Goal: Task Accomplishment & Management: Use online tool/utility

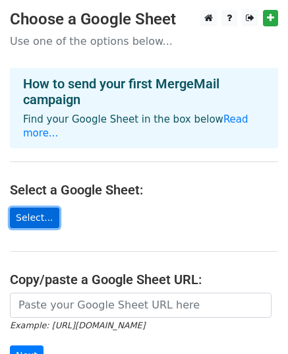
click at [35, 207] on link "Select..." at bounding box center [34, 217] width 49 height 20
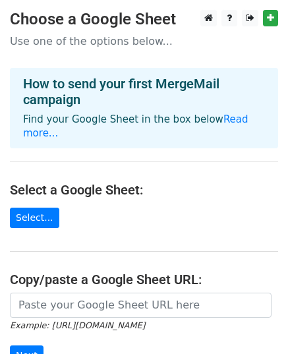
click at [138, 182] on h4 "Select a Google Sheet:" at bounding box center [144, 190] width 268 height 16
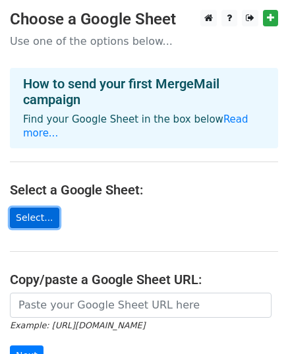
click at [42, 207] on link "Select..." at bounding box center [34, 217] width 49 height 20
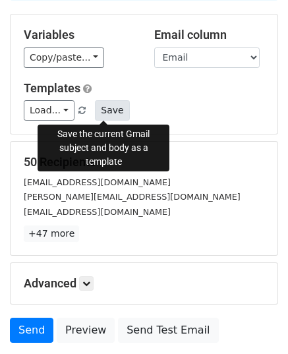
scroll to position [207, 0]
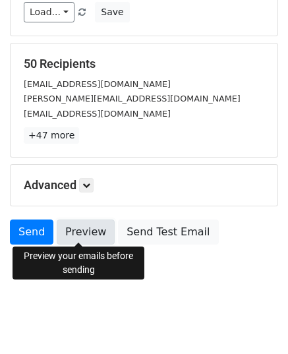
click at [101, 226] on link "Preview" at bounding box center [86, 231] width 58 height 25
click at [90, 232] on link "Preview" at bounding box center [86, 231] width 58 height 25
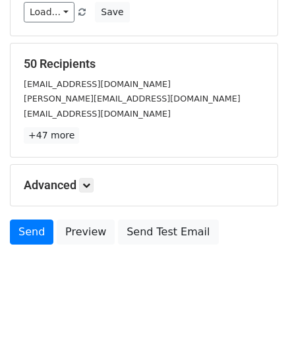
click at [199, 128] on p "+47 more" at bounding box center [144, 135] width 240 height 16
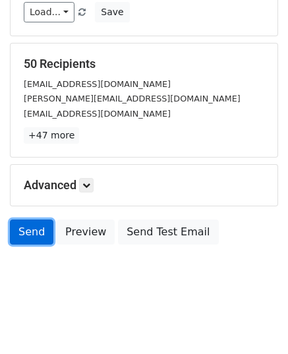
click at [24, 230] on link "Send" at bounding box center [31, 231] width 43 height 25
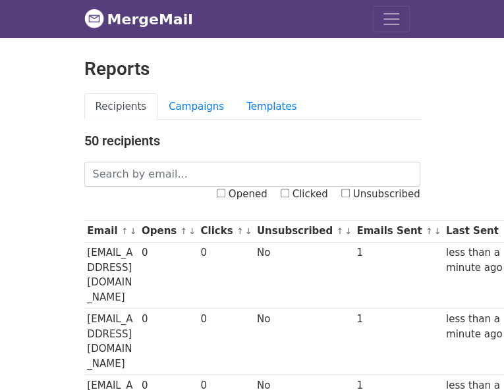
click at [0, 0] on link "Campaigns" at bounding box center [0, 0] width 0 height 0
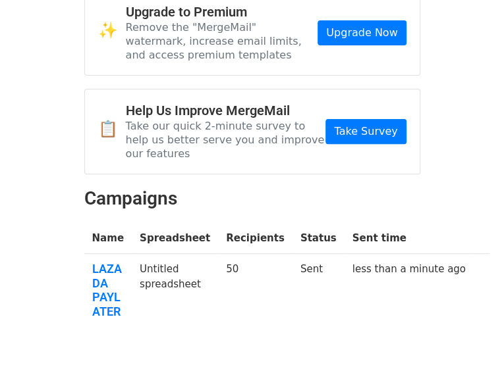
scroll to position [72, 0]
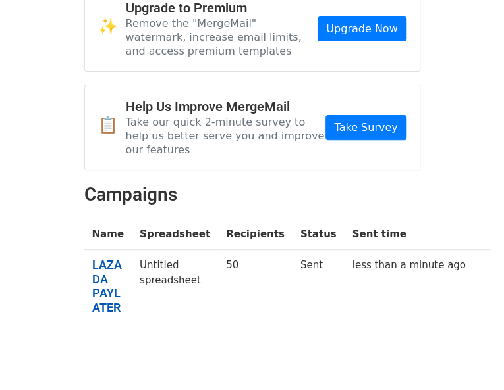
click at [92, 258] on link "LAZADA PAYLATER" at bounding box center [108, 286] width 32 height 57
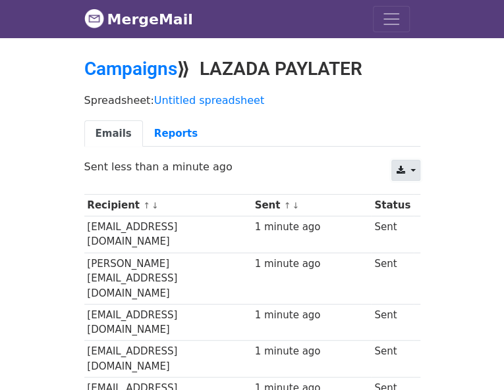
click at [404, 172] on icon at bounding box center [400, 170] width 9 height 9
click at [394, 159] on div "Spreadsheet: Untitled spreadsheet Emails Reports" at bounding box center [252, 124] width 356 height 74
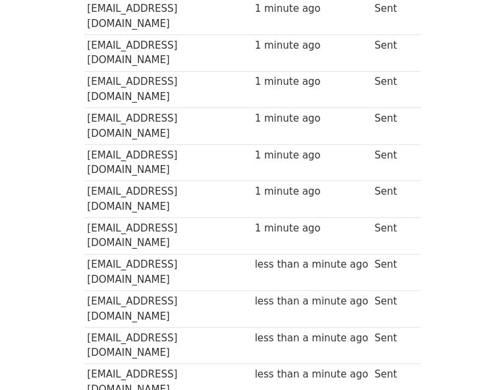
scroll to position [363, 0]
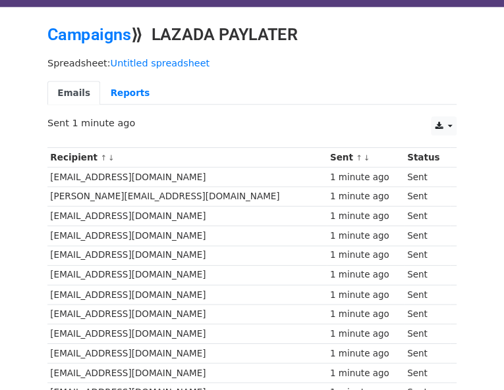
scroll to position [34, 0]
